Goal: Consume media (video, audio)

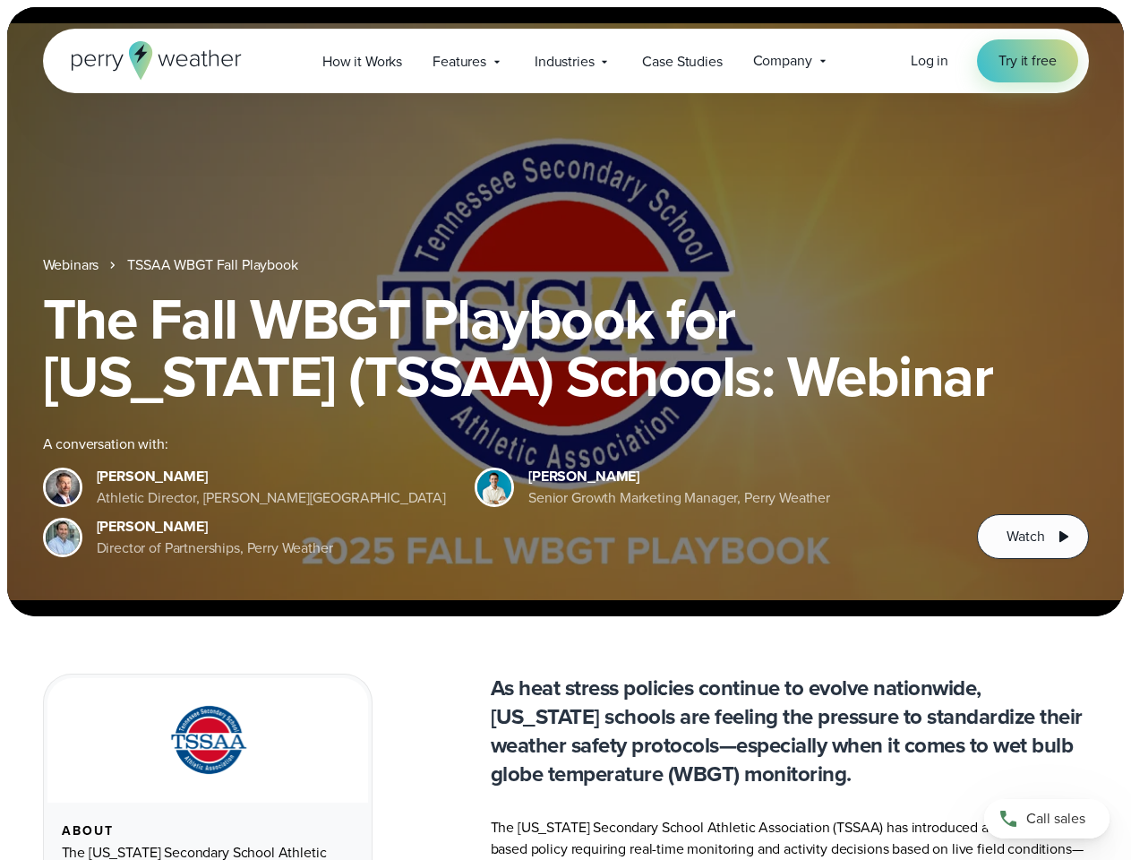
click at [565, 430] on div "The Fall WBGT Playbook for [US_STATE] (TSSAA) Schools: Webinar A conversation w…" at bounding box center [566, 424] width 1046 height 269
click at [565, 61] on span "Industries" at bounding box center [564, 61] width 59 height 21
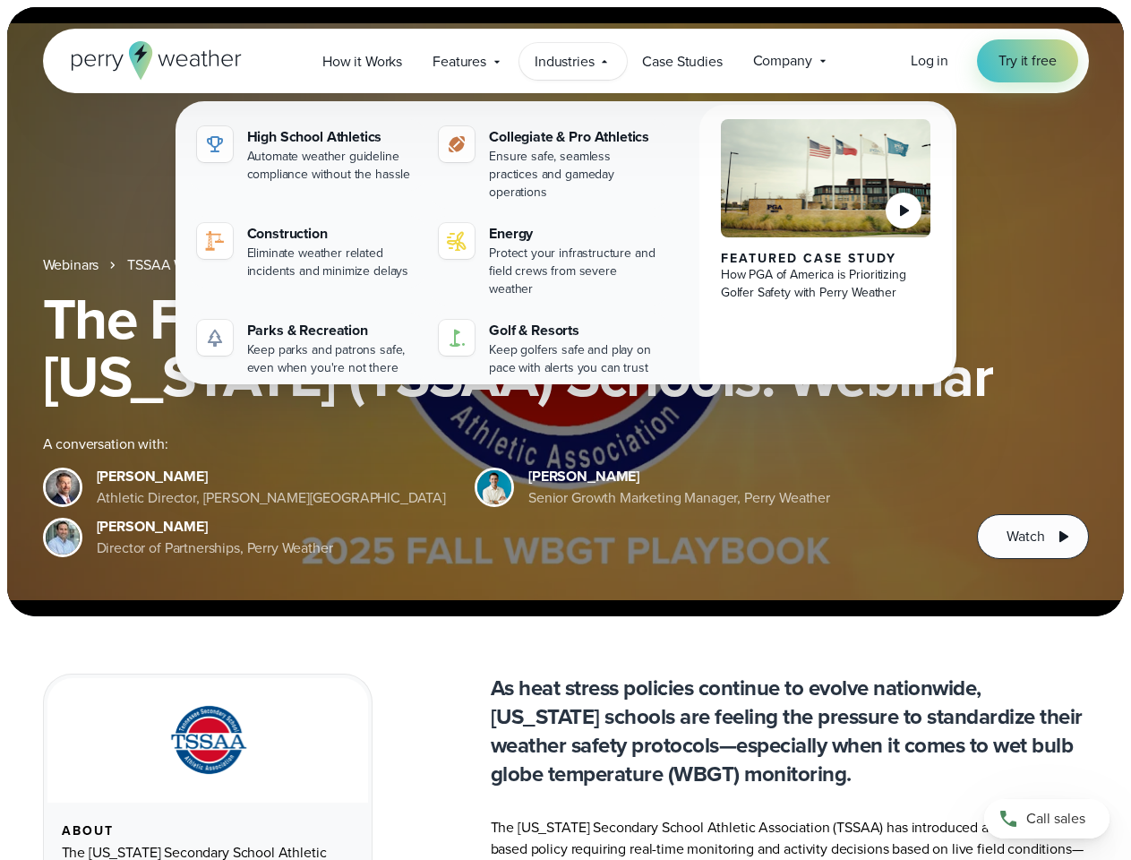
click at [565, 312] on h1 "The Fall WBGT Playbook for [US_STATE] (TSSAA) Schools: Webinar" at bounding box center [566, 347] width 1046 height 115
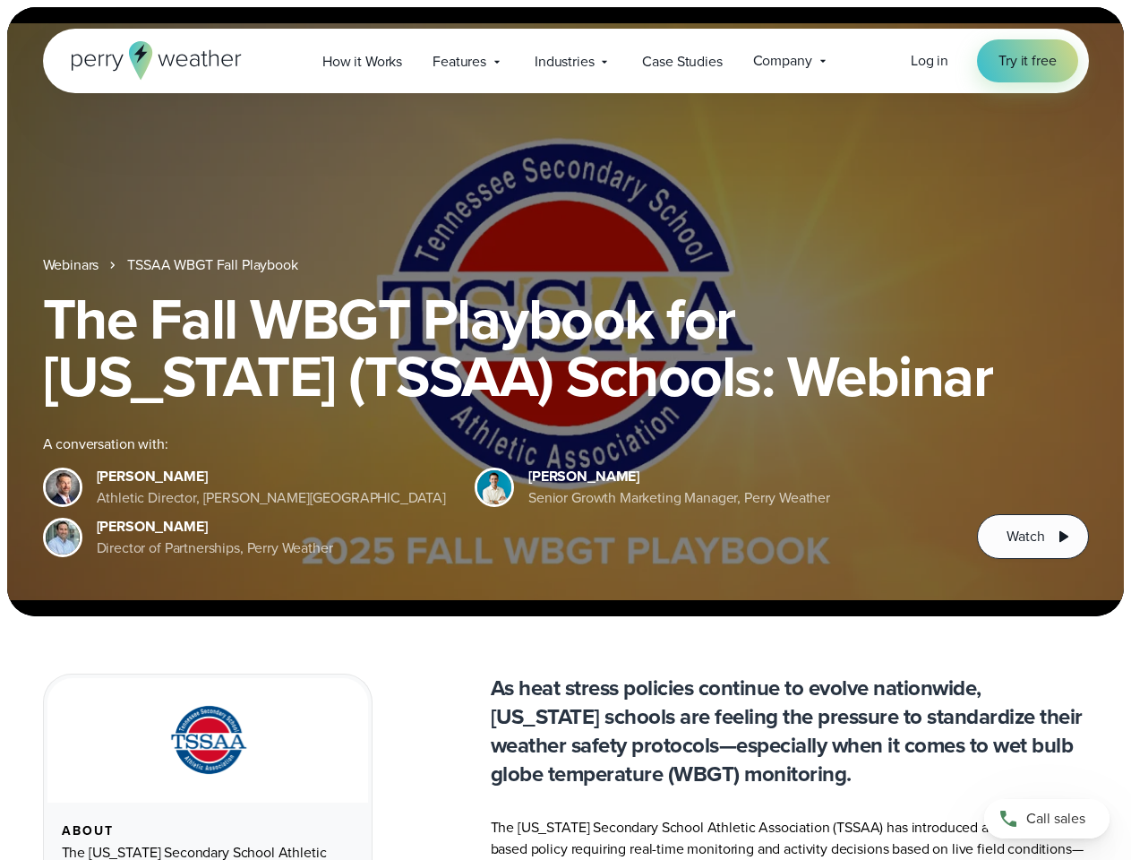
click at [214, 265] on link "TSSAA WBGT Fall Playbook" at bounding box center [212, 264] width 170 height 21
click at [1033, 536] on span "Watch" at bounding box center [1026, 536] width 38 height 21
